Goal: Transaction & Acquisition: Subscribe to service/newsletter

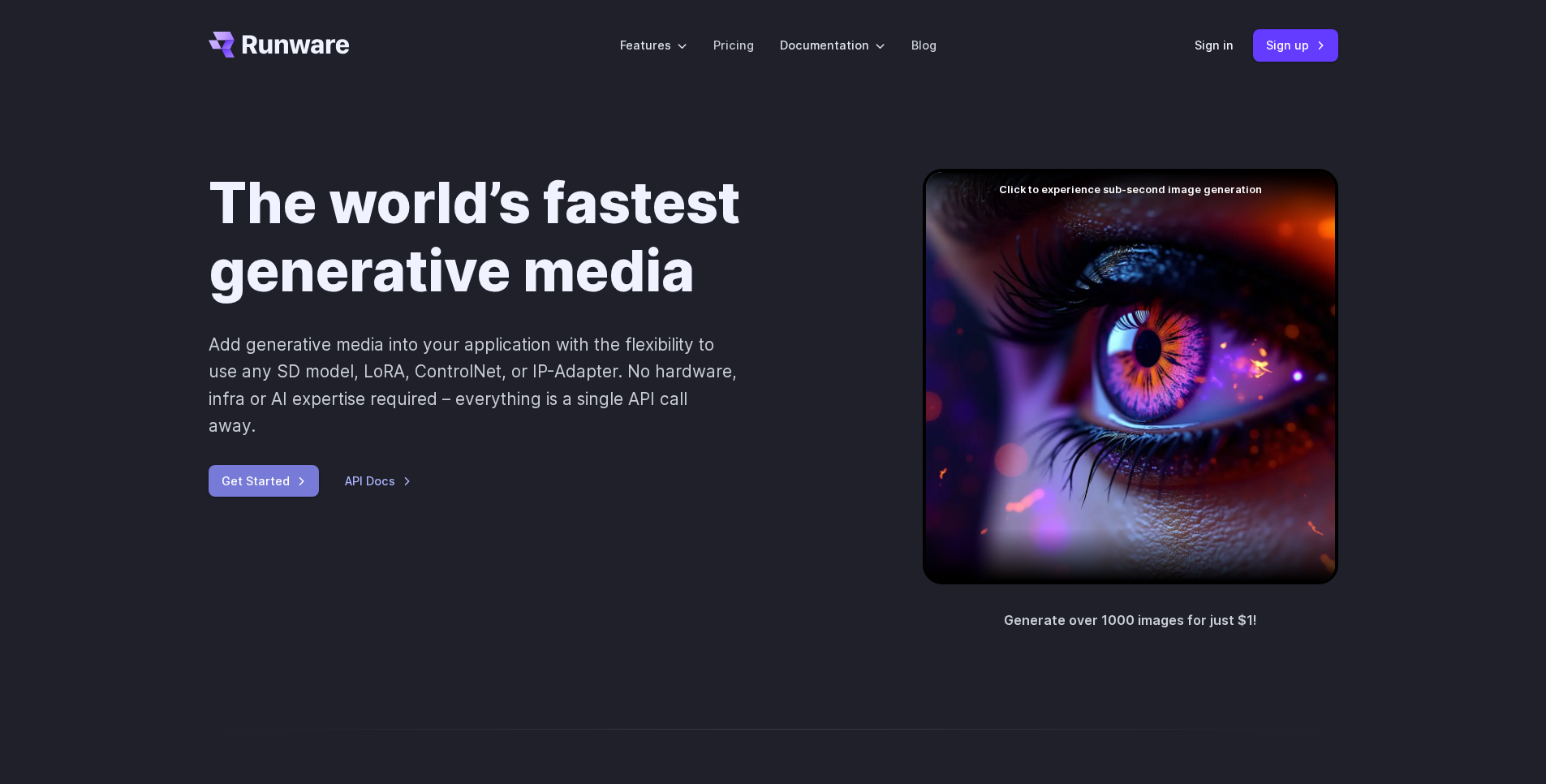
click at [276, 465] on link "Get Started" at bounding box center [263, 481] width 111 height 32
click at [1311, 36] on link "Sign up" at bounding box center [1295, 45] width 85 height 32
